Goal: Find specific page/section: Find specific page/section

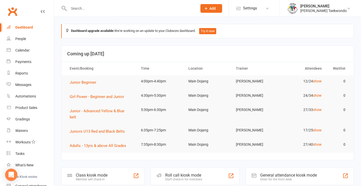
click at [80, 8] on input "text" at bounding box center [130, 8] width 126 height 7
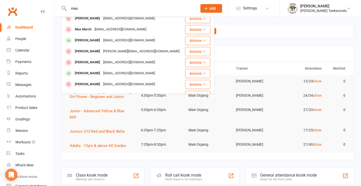
scroll to position [66, 0]
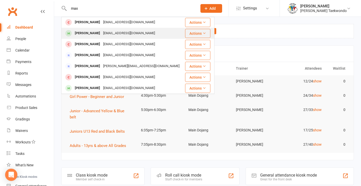
type input "max"
click at [122, 36] on div "[EMAIL_ADDRESS][DOMAIN_NAME]" at bounding box center [128, 33] width 55 height 7
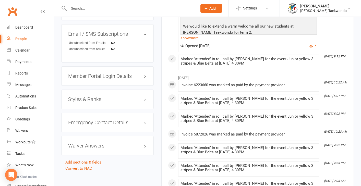
scroll to position [387, 0]
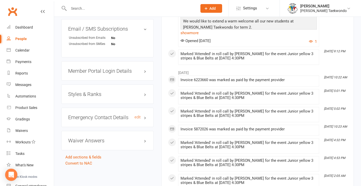
click at [111, 120] on h3 "Emergency Contact Details edit" at bounding box center [107, 117] width 79 height 6
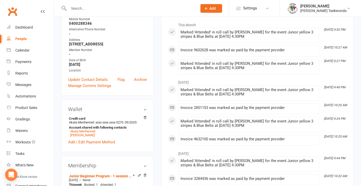
scroll to position [15, 0]
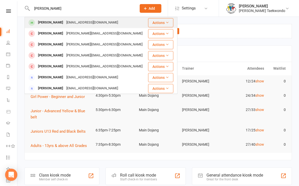
type input "[PERSON_NAME]"
click at [64, 22] on div "[PERSON_NAME]" at bounding box center [50, 22] width 28 height 7
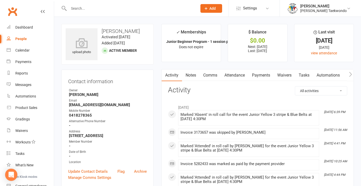
click at [263, 75] on link "Payments" at bounding box center [260, 75] width 25 height 12
